Goal: Navigation & Orientation: Go to known website

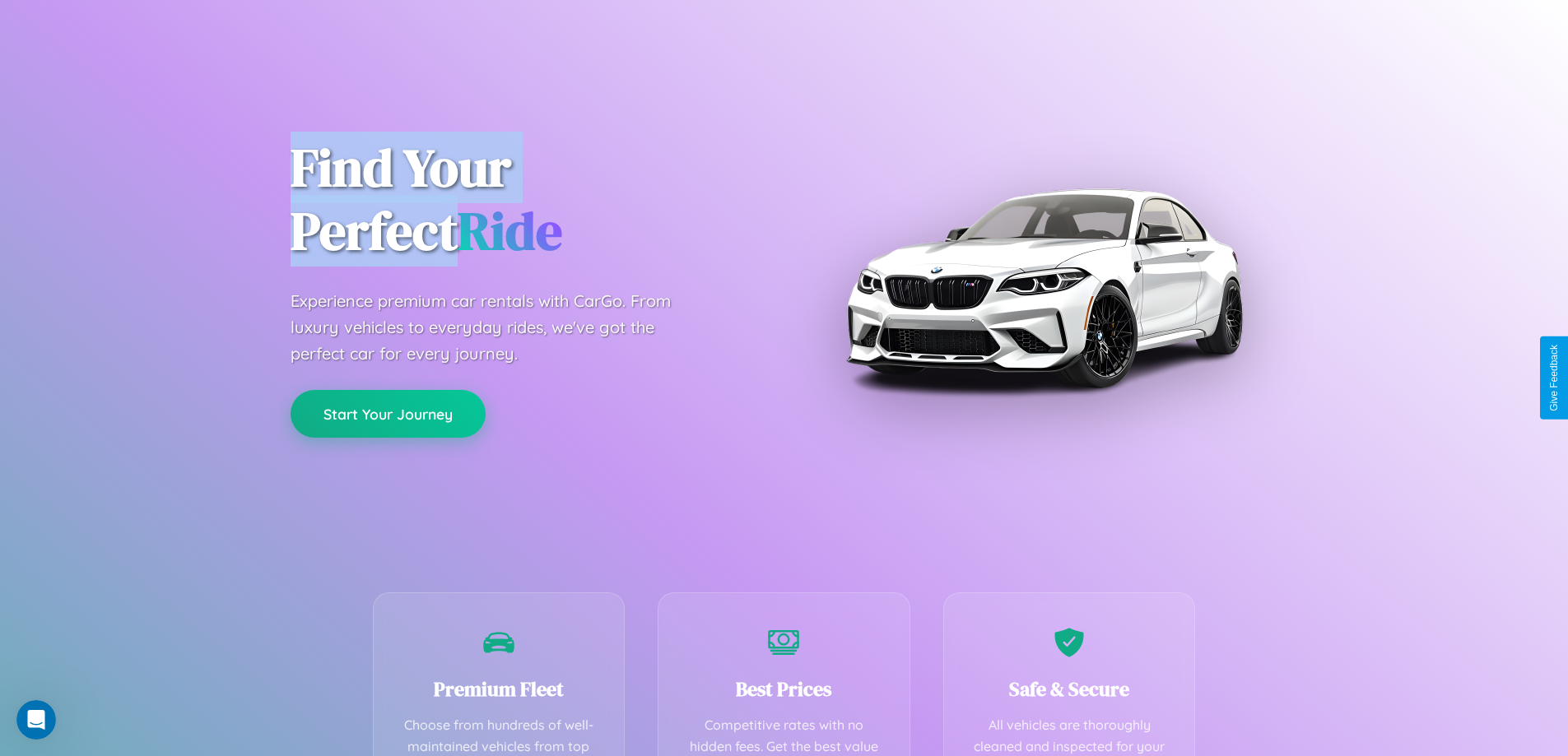
click at [388, 414] on button "Start Your Journey" at bounding box center [389, 413] width 195 height 47
click at [388, 413] on button "Start Your Journey" at bounding box center [389, 413] width 195 height 47
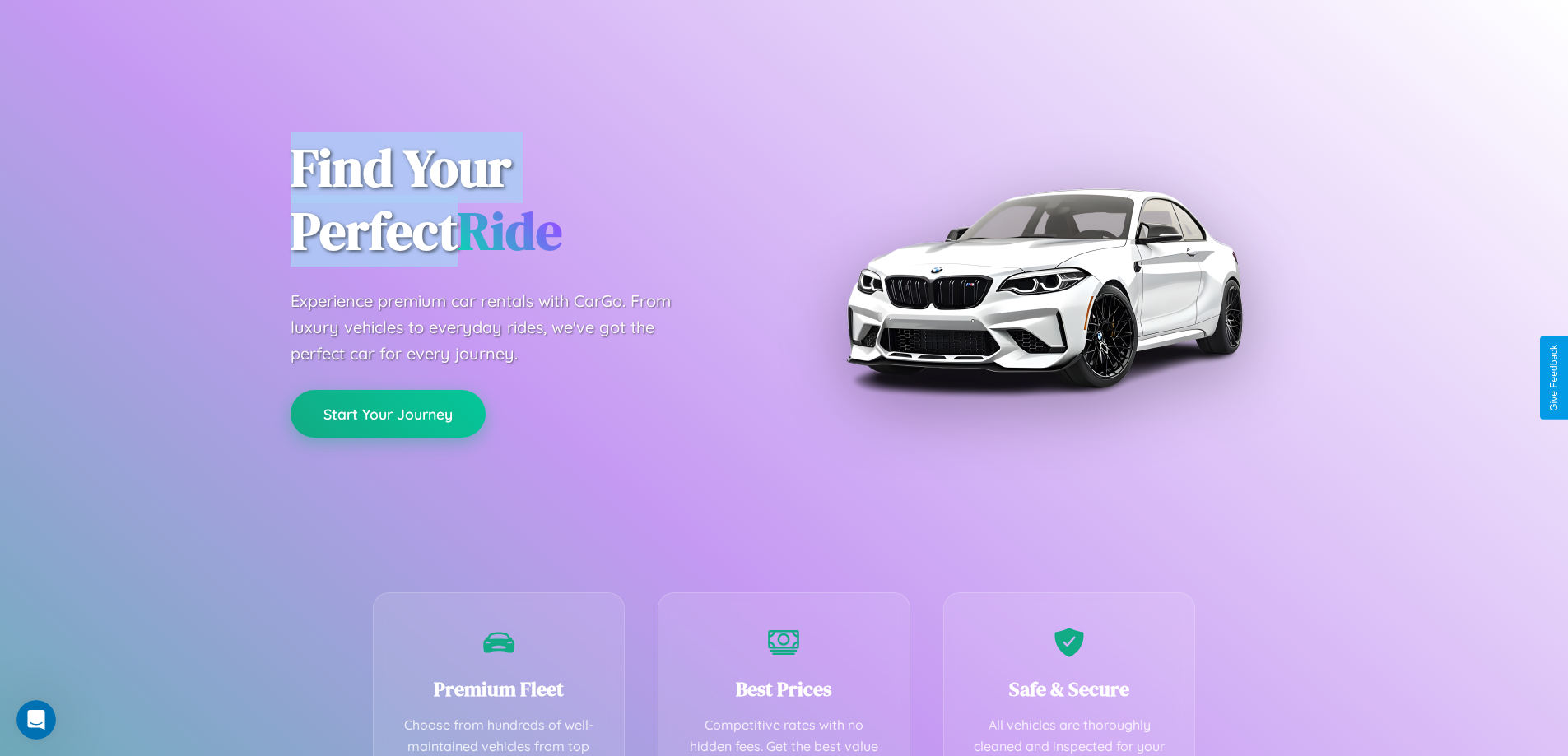
click at [388, 413] on button "Start Your Journey" at bounding box center [389, 413] width 195 height 47
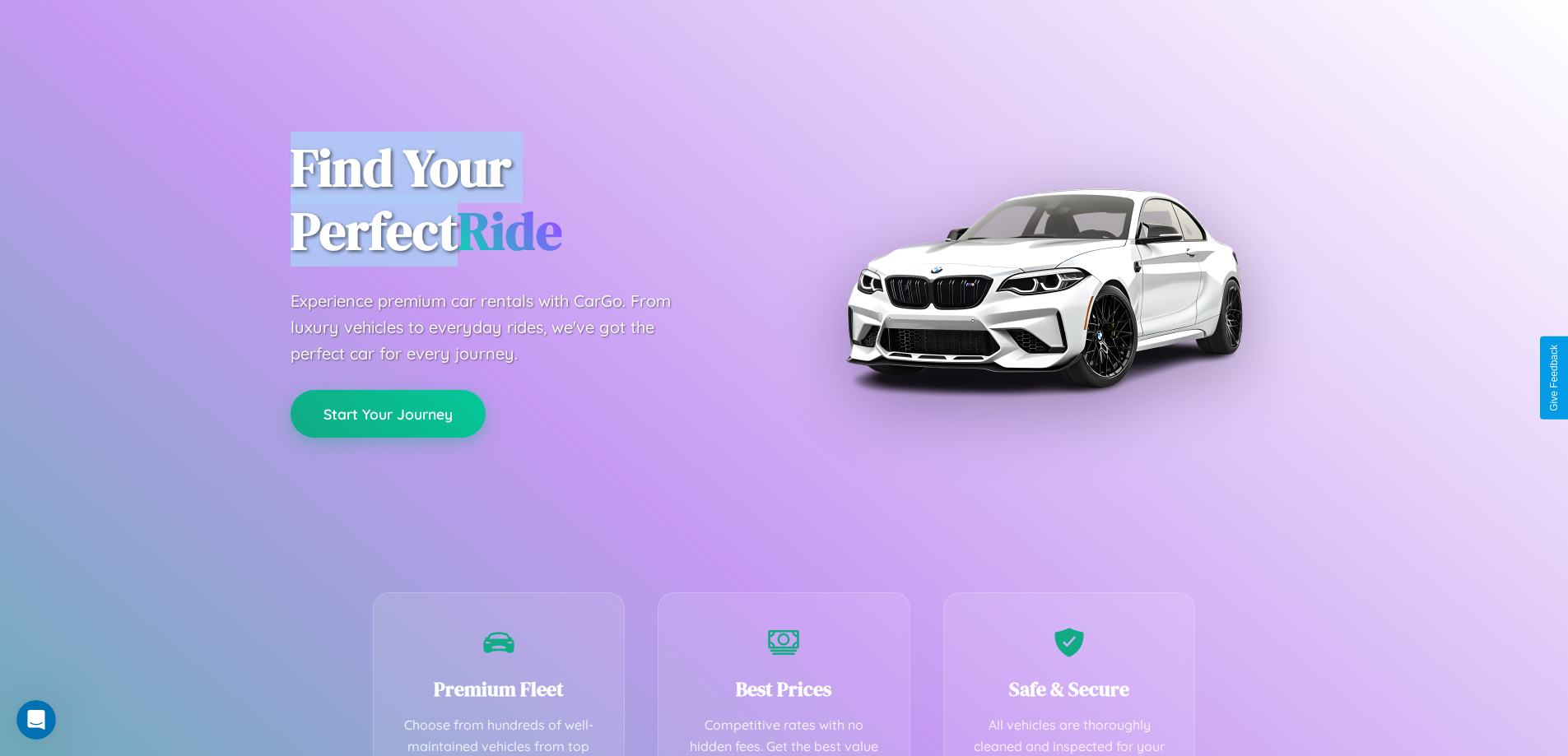
click at [388, 413] on button "Start Your Journey" at bounding box center [389, 413] width 195 height 47
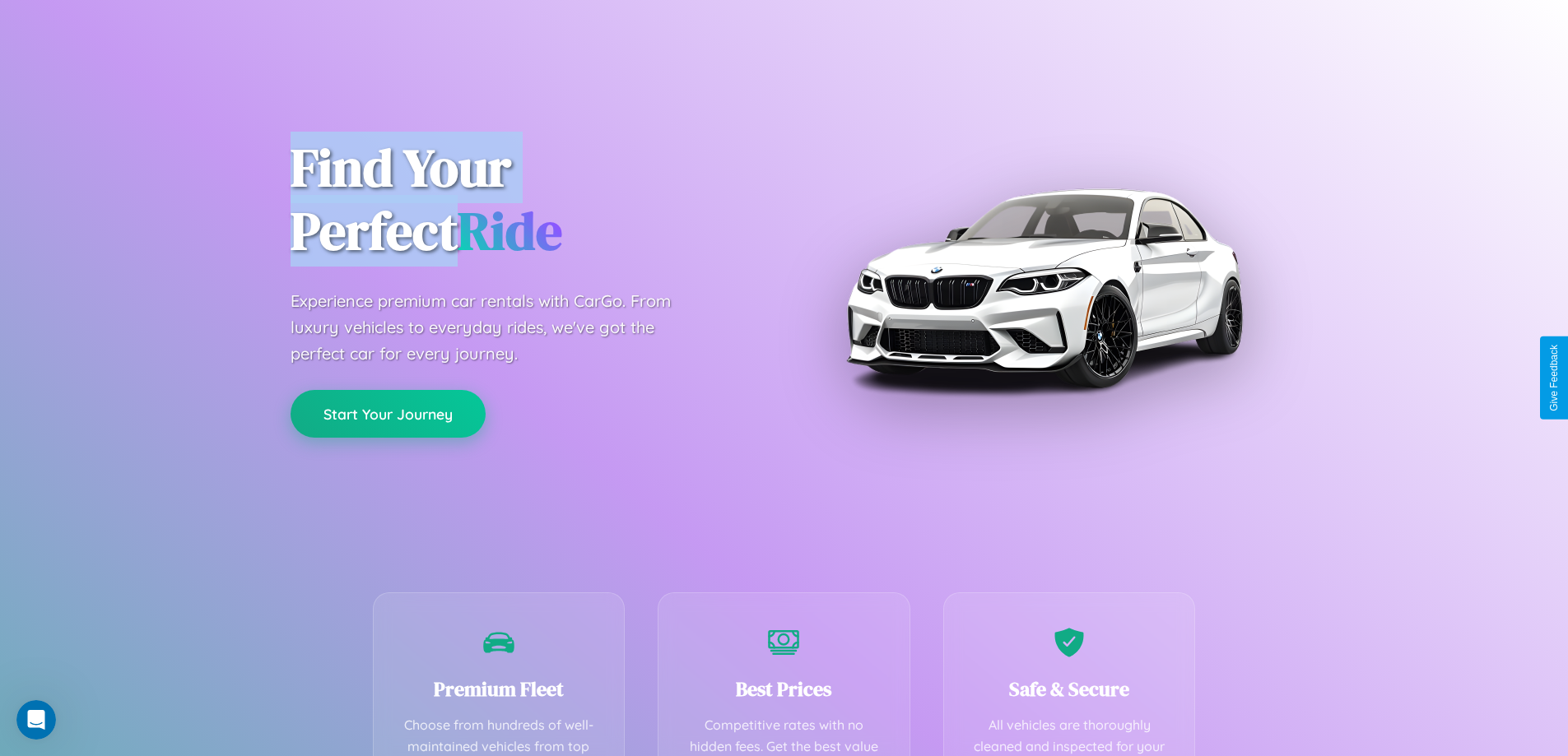
click at [388, 413] on button "Start Your Journey" at bounding box center [389, 413] width 195 height 47
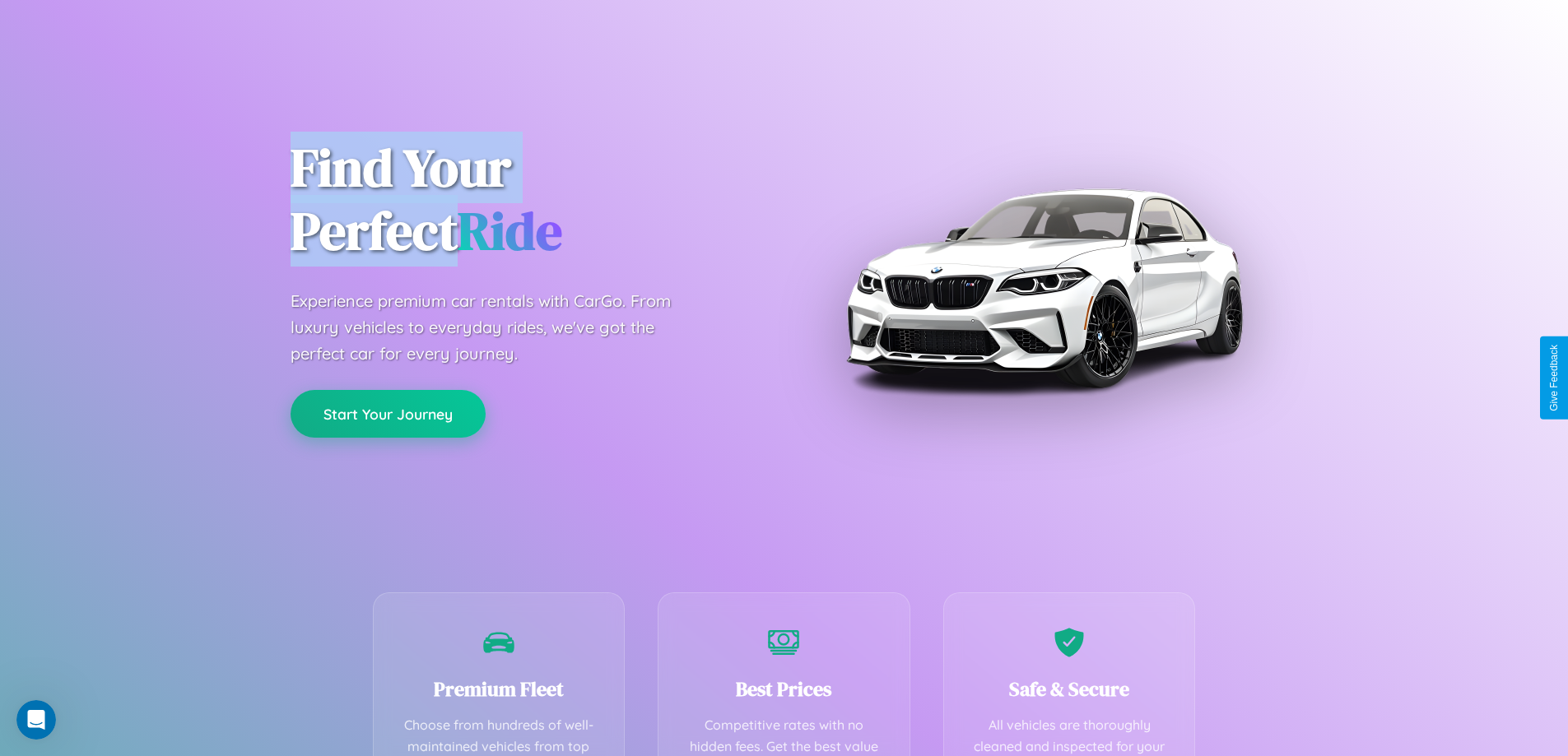
click at [388, 413] on button "Start Your Journey" at bounding box center [389, 413] width 195 height 47
